Goal: Check status: Check status

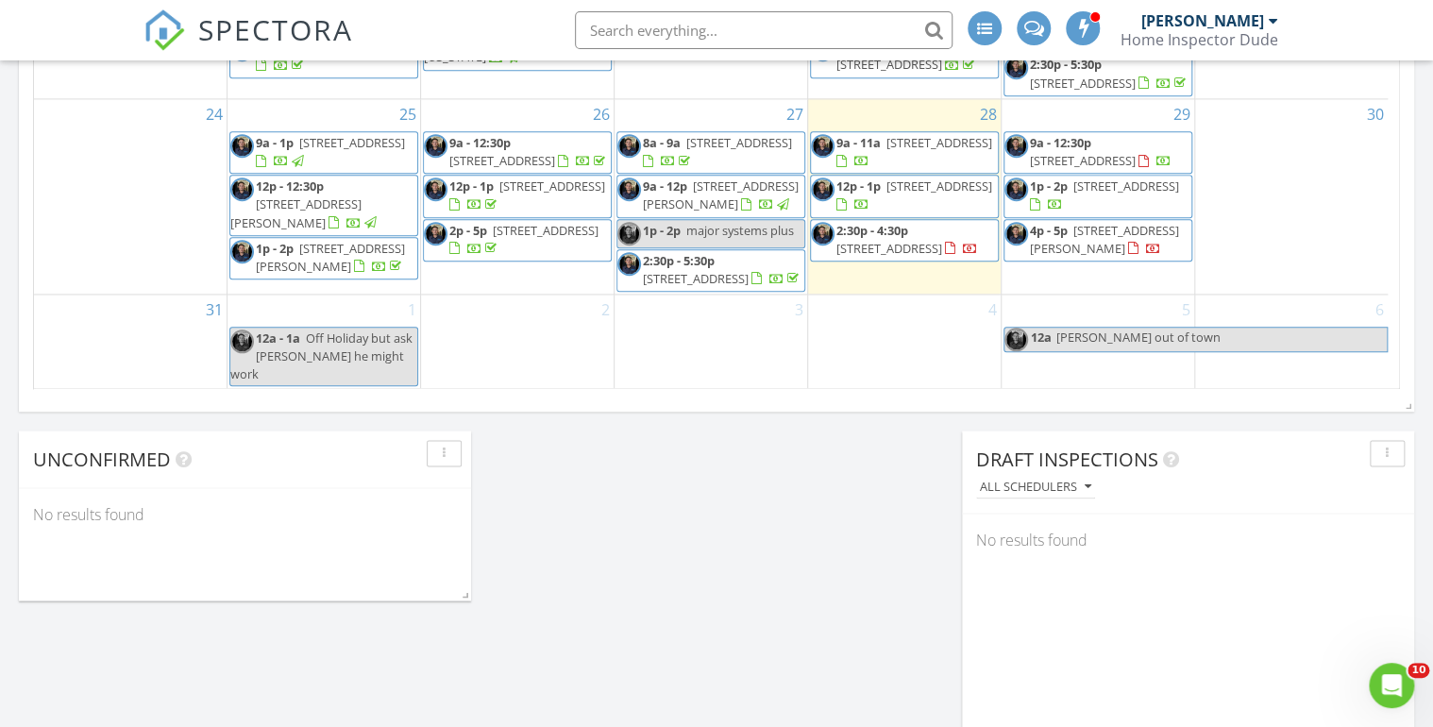
scroll to position [1359, 0]
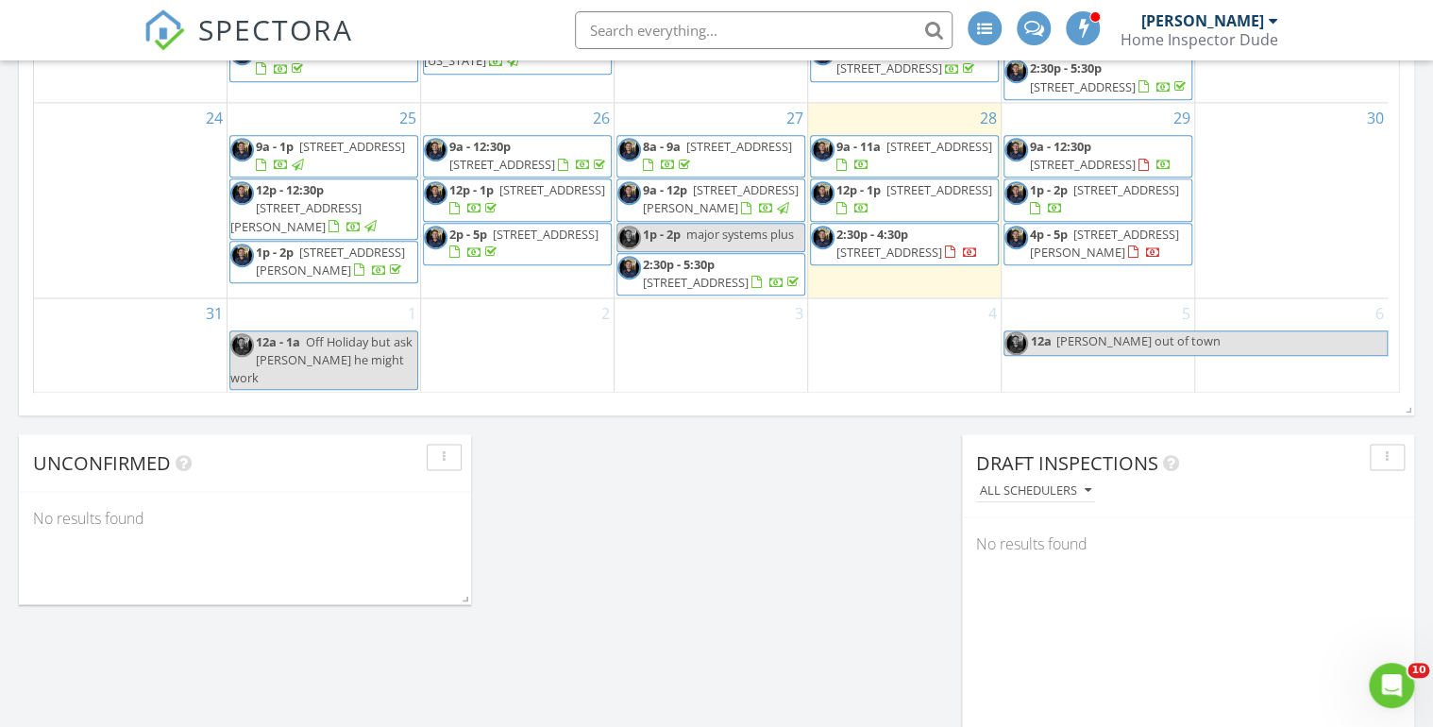
click at [864, 243] on span "2:30p - 4:30p 816 Panther Lk Pkwy, Jacksonville 32221" at bounding box center [904, 244] width 187 height 37
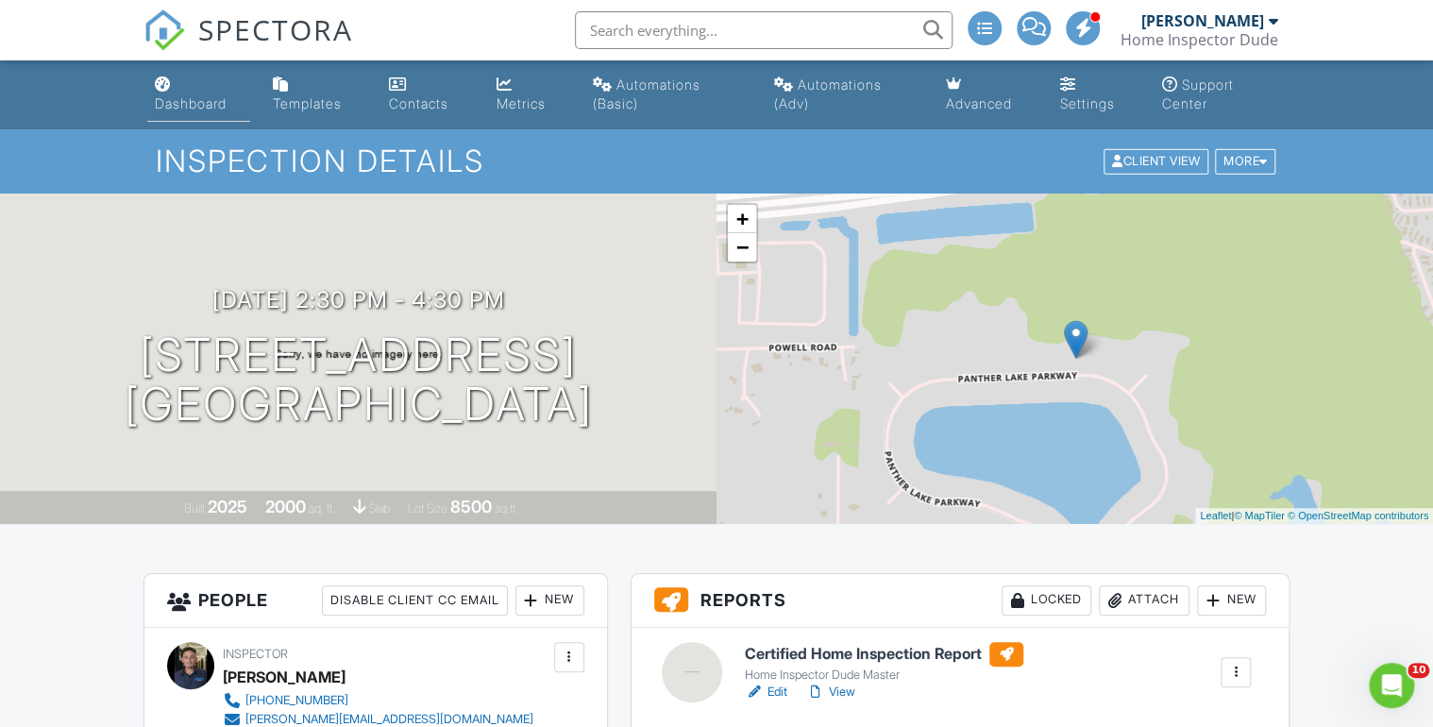
click at [215, 108] on div "Dashboard" at bounding box center [191, 103] width 72 height 16
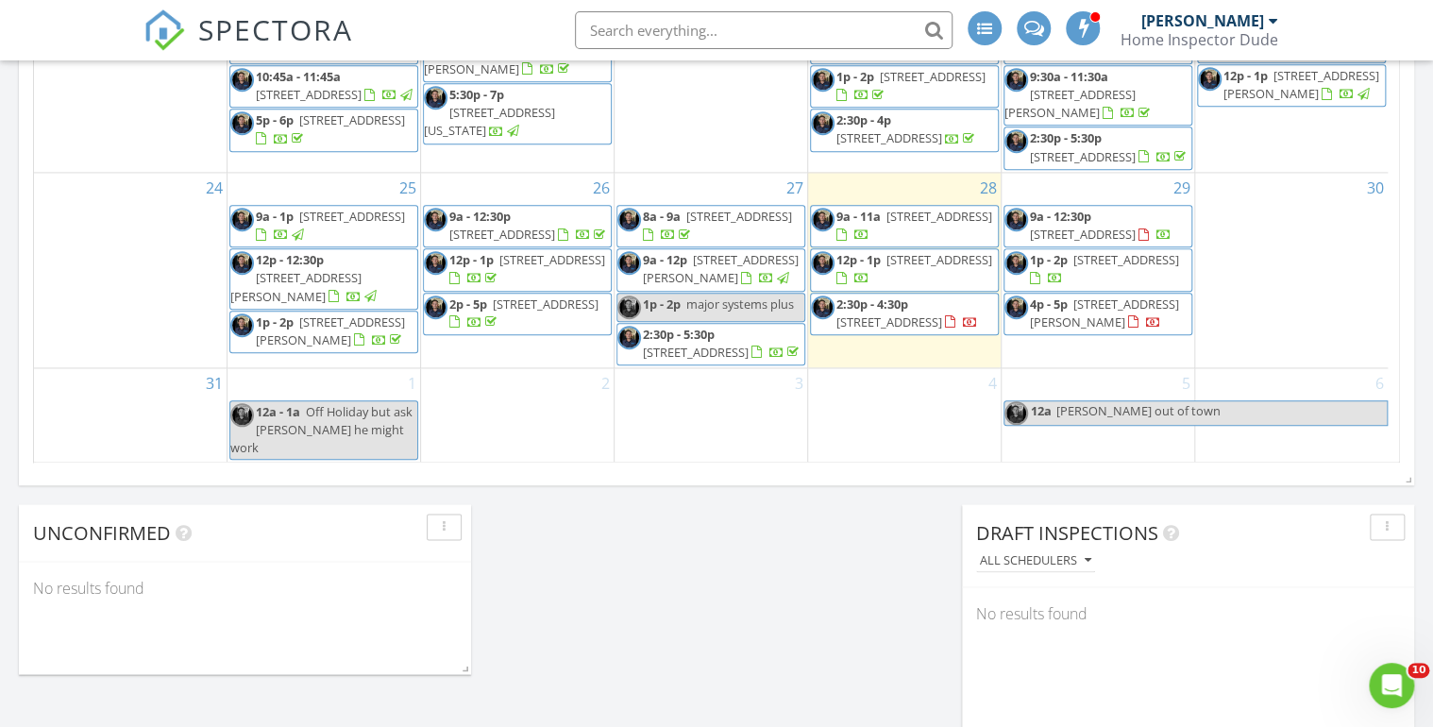
scroll to position [1284, 0]
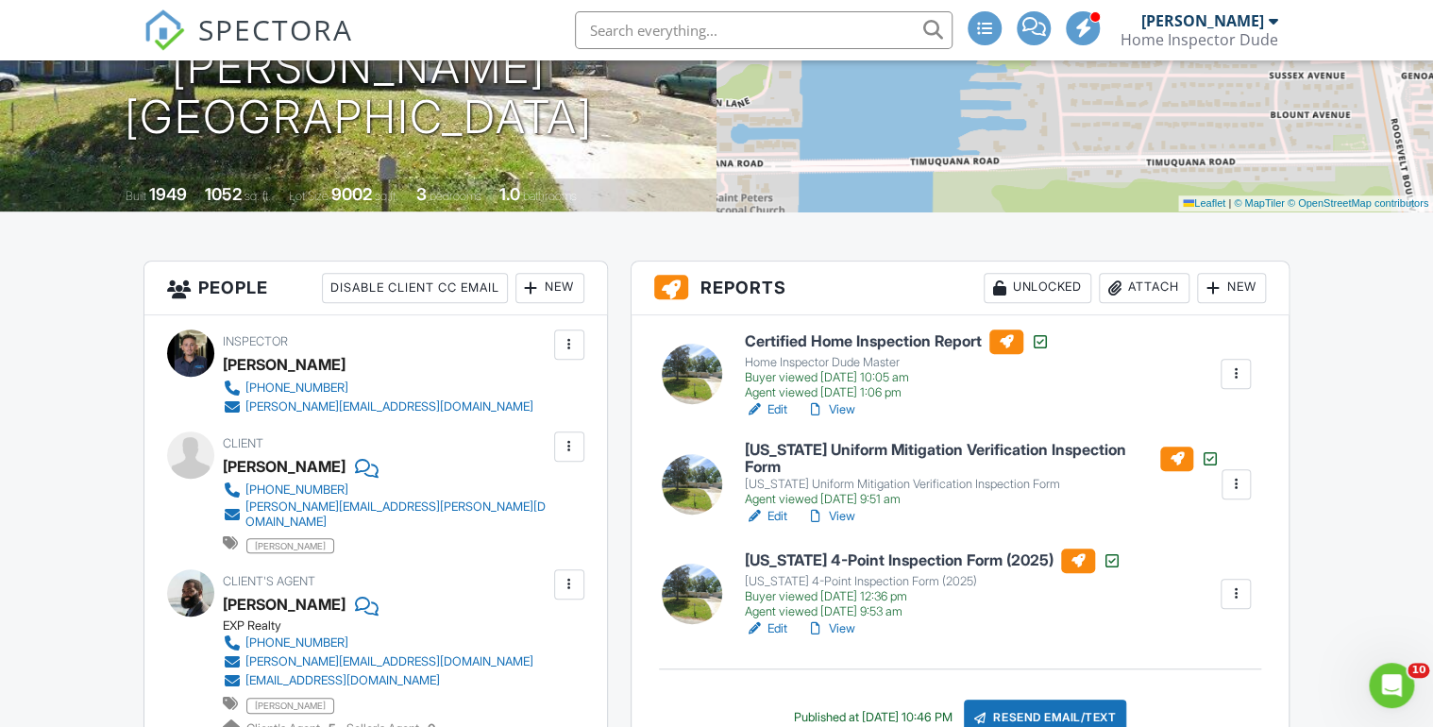
scroll to position [151, 0]
